Goal: Navigation & Orientation: Find specific page/section

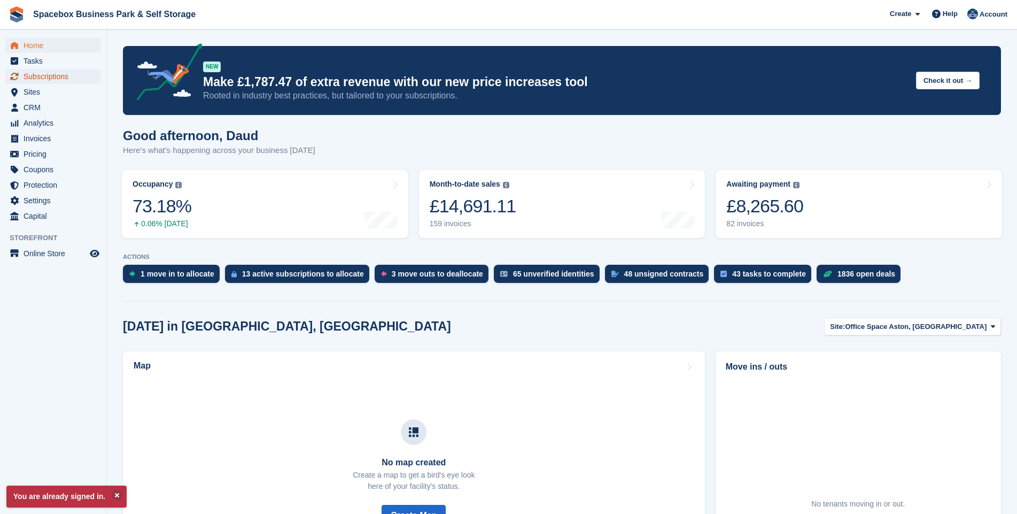
click at [28, 77] on span "Subscriptions" at bounding box center [56, 76] width 64 height 15
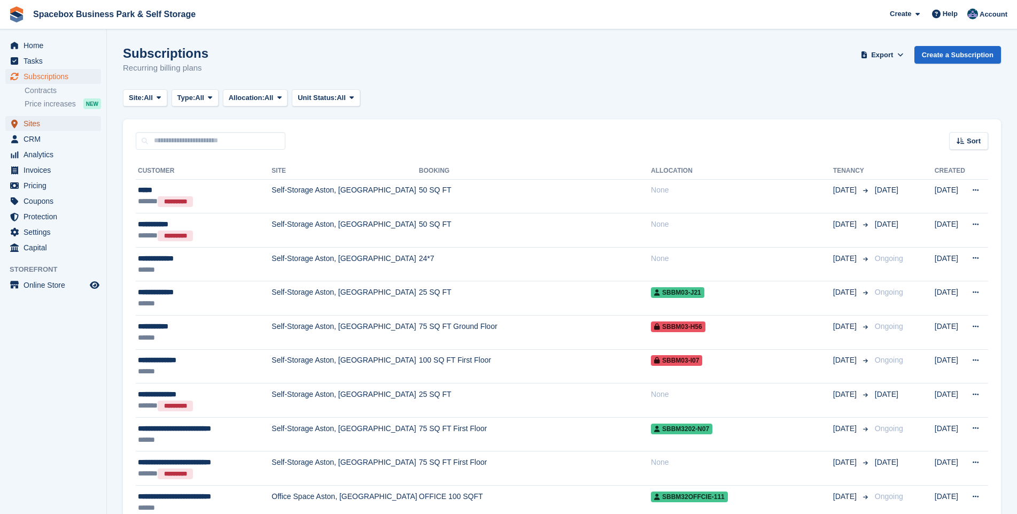
click at [66, 120] on span "Sites" at bounding box center [56, 123] width 64 height 15
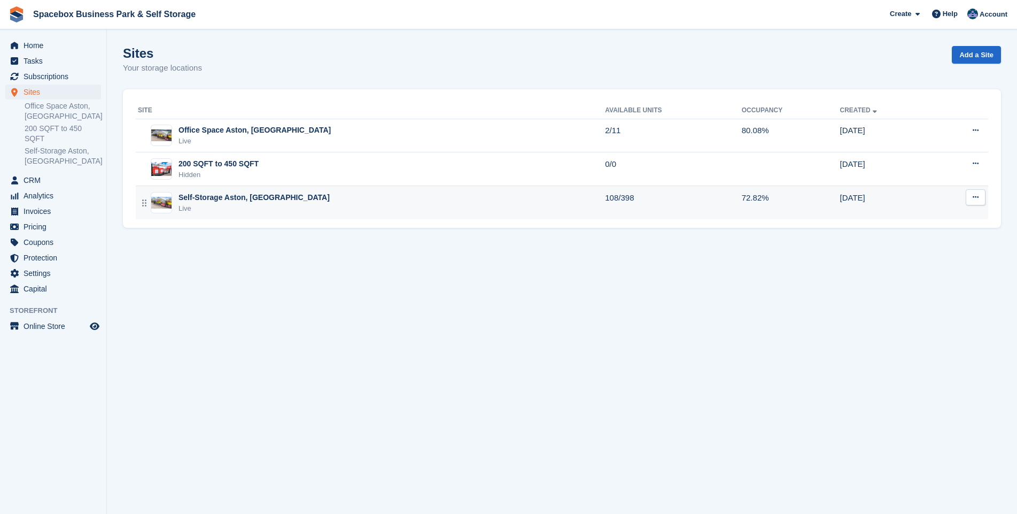
click at [253, 198] on div "Self-Storage Aston, [GEOGRAPHIC_DATA]" at bounding box center [253, 197] width 151 height 11
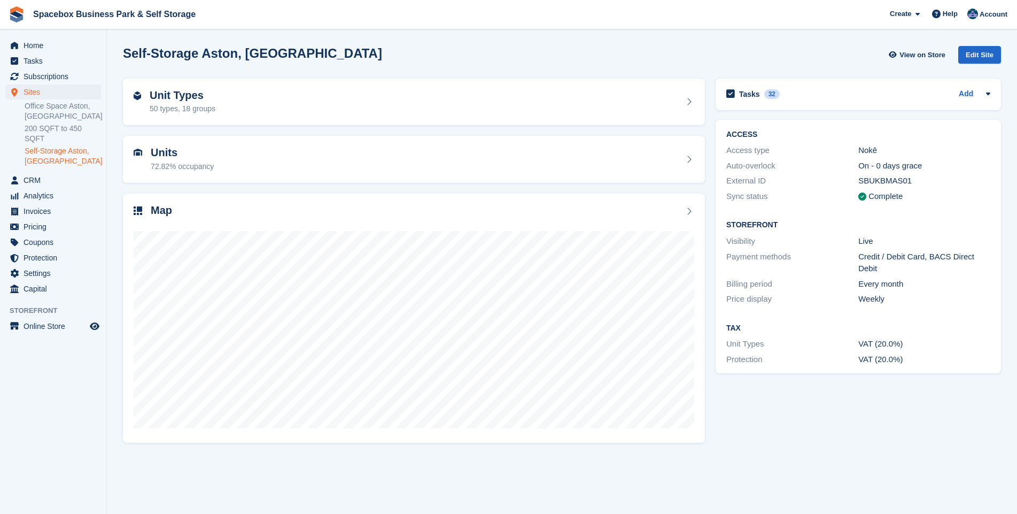
click at [258, 169] on div "Units 72.82% occupancy" at bounding box center [414, 159] width 561 height 26
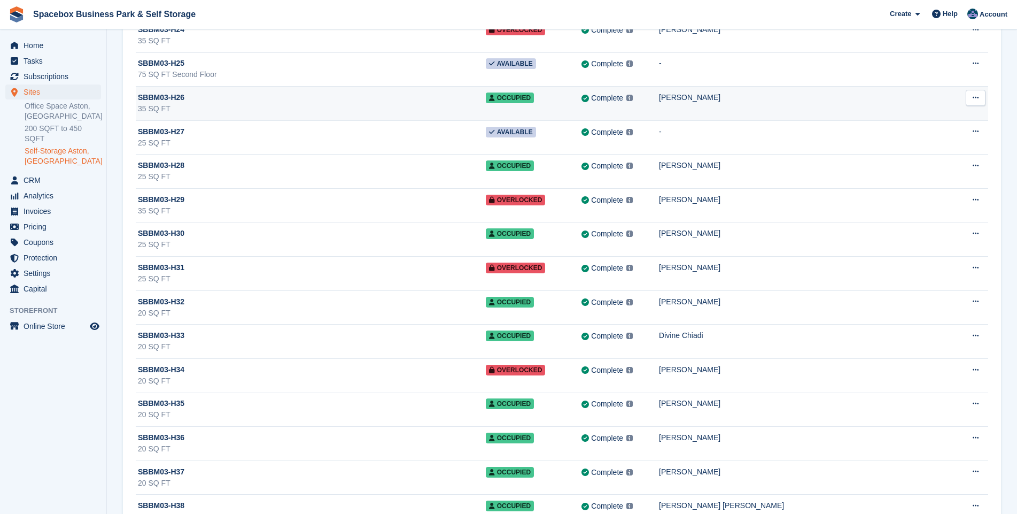
scroll to position [6778, 0]
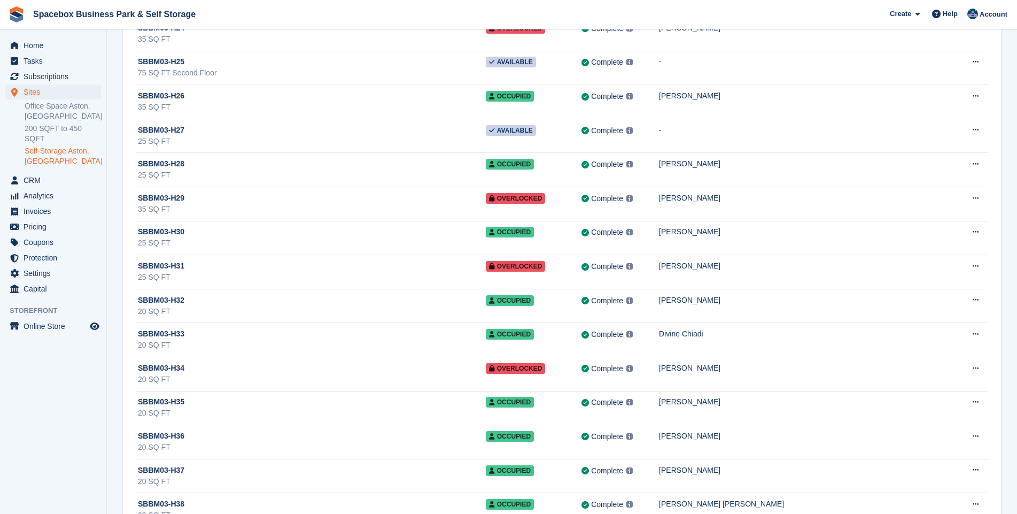
click at [113, 392] on section "Units Export CSV Activity + Units Unit Status: All All Available Reserved Occup…" at bounding box center [562, 64] width 910 height 13684
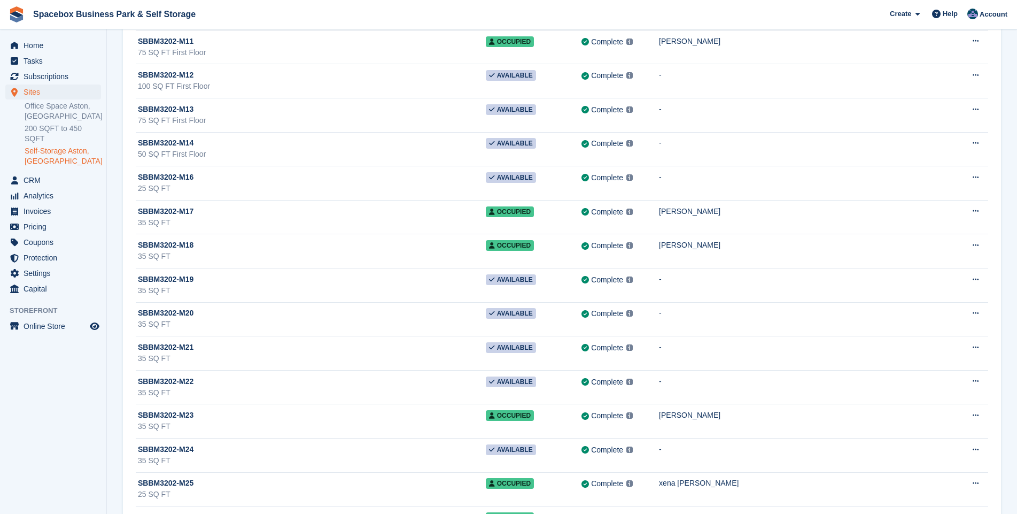
scroll to position [12631, 0]
